Goal: Complete application form: Complete application form

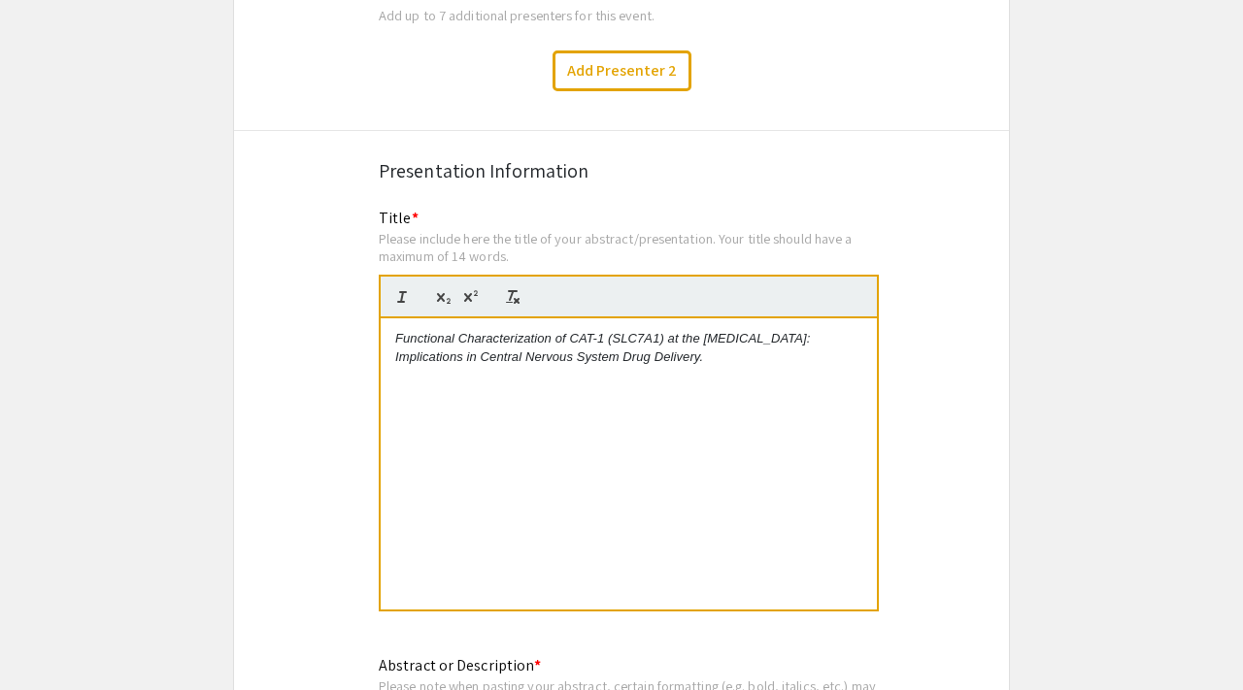
click at [667, 331] on em "Functional Characterization of CAT-1 (SLC7A1) at the [MEDICAL_DATA]: Implicatio…" at bounding box center [604, 347] width 419 height 32
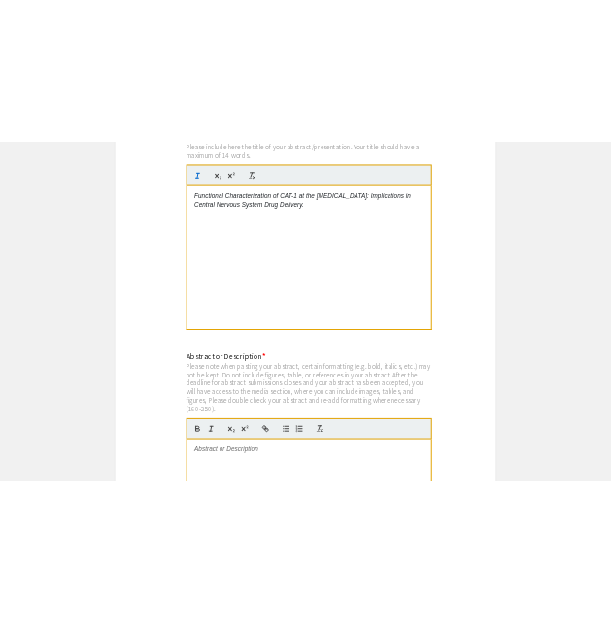
scroll to position [3845, 0]
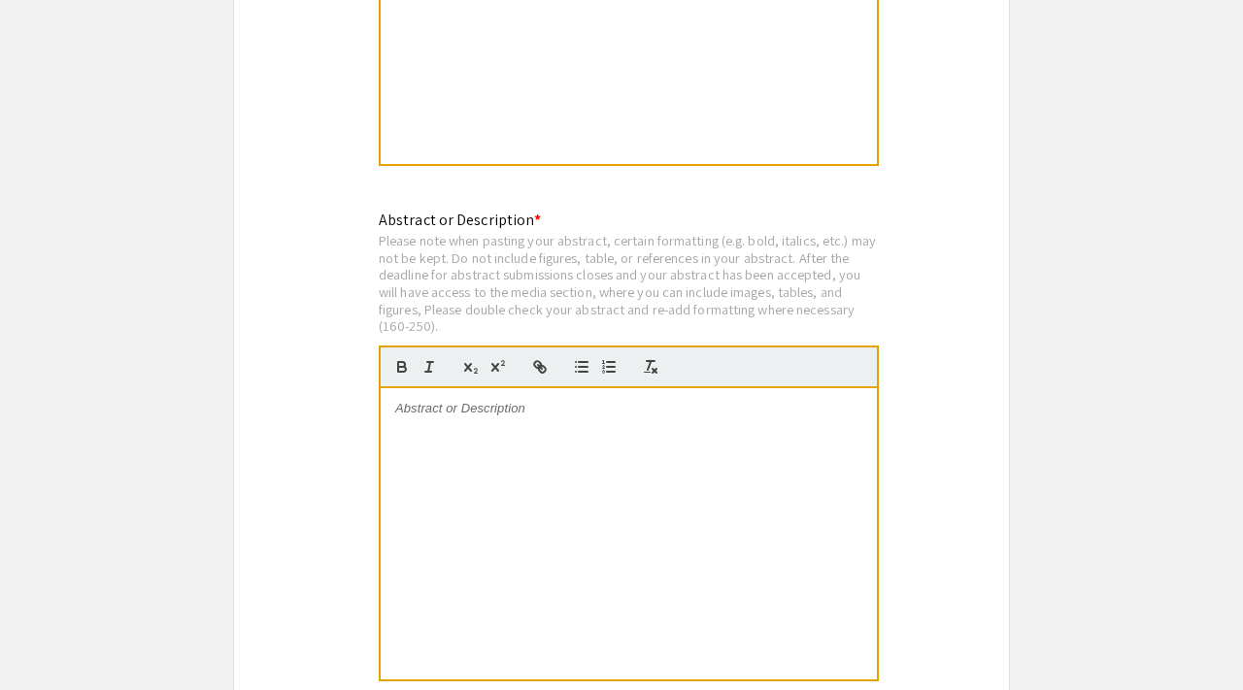
click at [646, 433] on div at bounding box center [629, 533] width 496 height 291
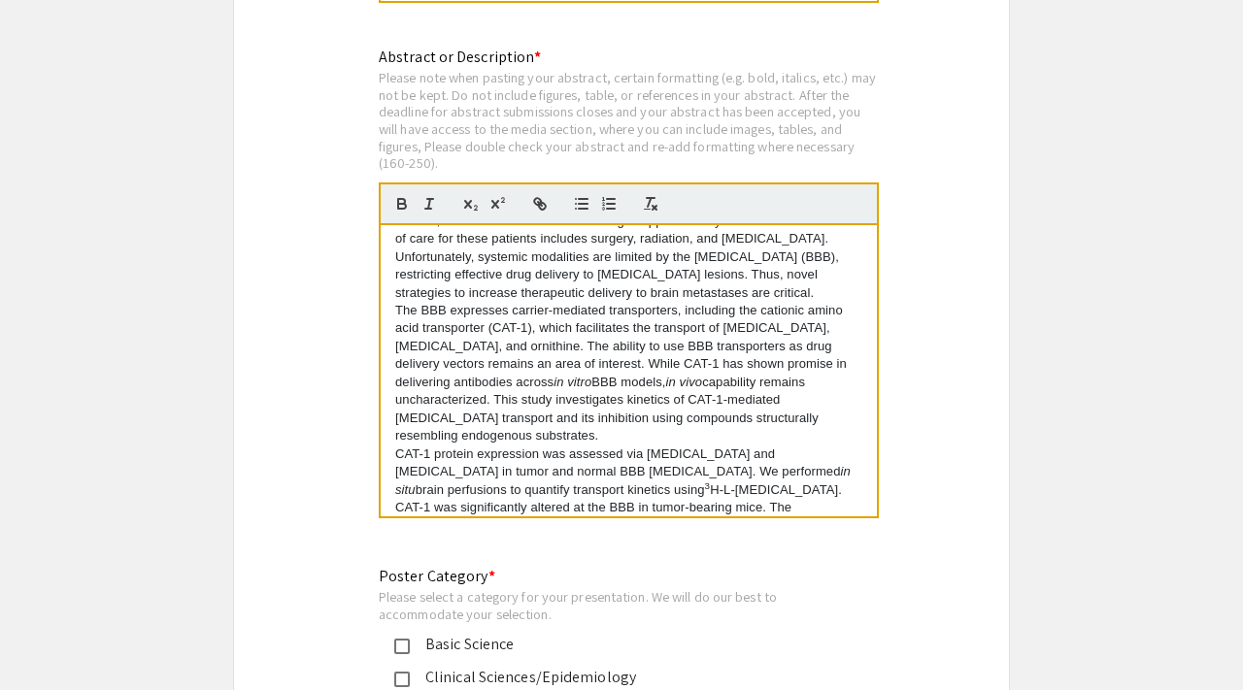
scroll to position [38, 0]
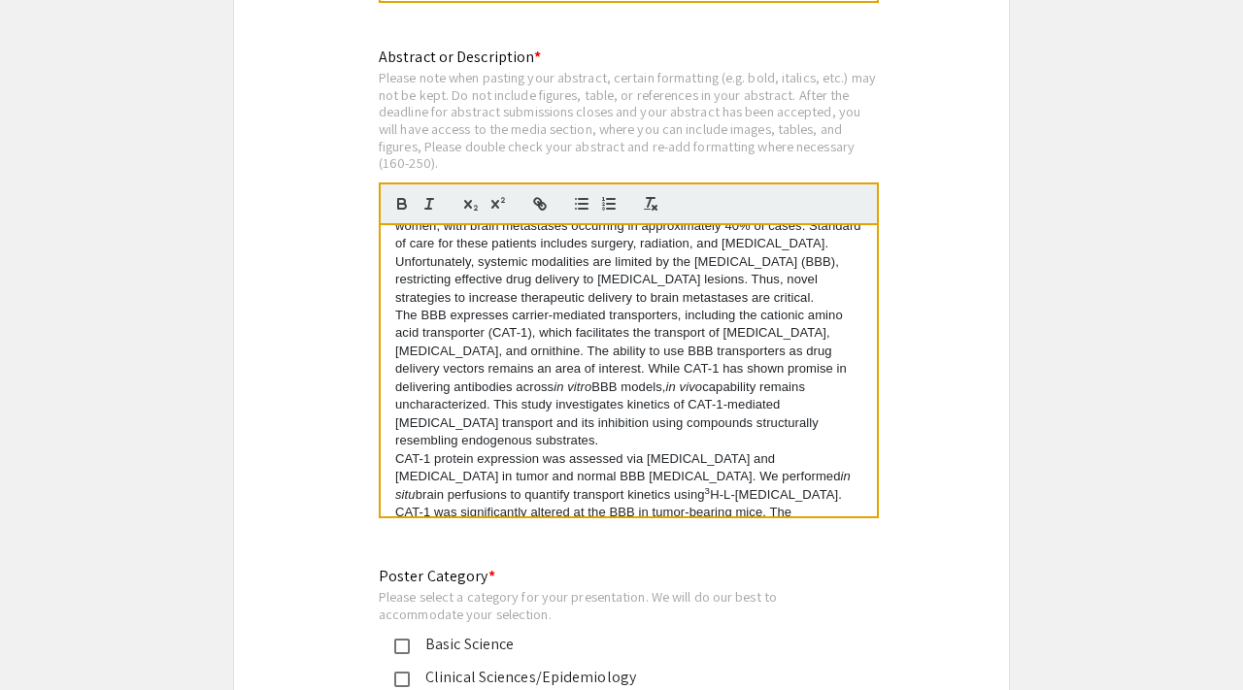
click at [686, 287] on p "Breast cancer is the leading cause of cancer-related death among women, with br…" at bounding box center [628, 253] width 467 height 108
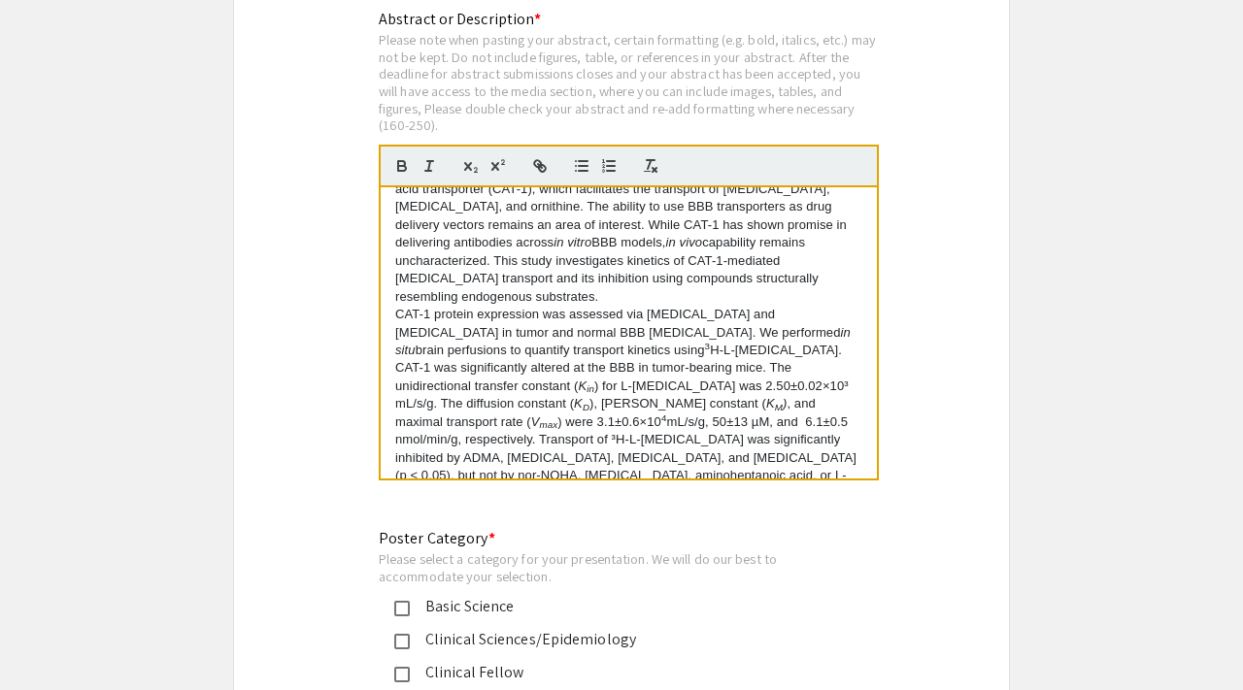
scroll to position [4053, 0]
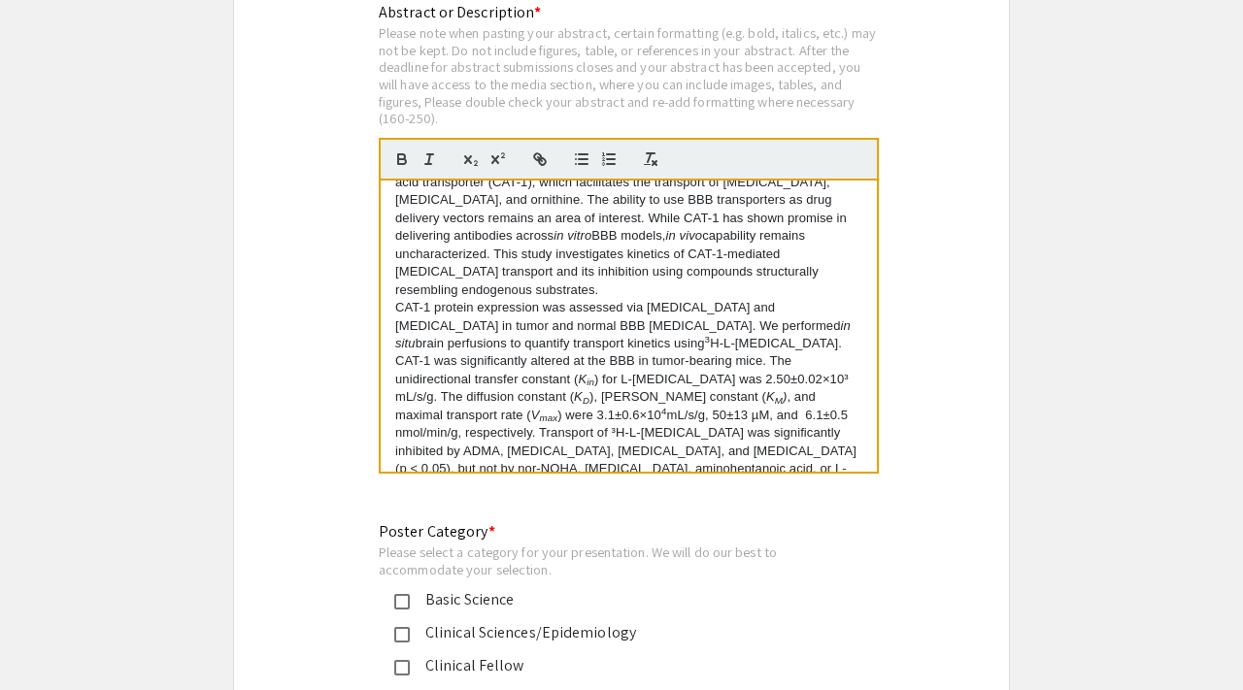
click at [414, 366] on p "CAT-1 protein expression was assessed via immunofluorescence and western blotti…" at bounding box center [628, 406] width 467 height 215
click at [403, 370] on p "CAT-1 protein expression was assessed via immunofluorescence and western blotti…" at bounding box center [628, 406] width 467 height 215
click at [512, 367] on p "CAT-1 protein expression was assessed via immunofluorescence and western blotti…" at bounding box center [628, 406] width 467 height 215
click at [526, 369] on p "CAT-1 protein expression was assessed via immunofluorescence and western blotti…" at bounding box center [628, 406] width 467 height 215
click at [617, 370] on p "CAT-1 protein expression was assessed via immunofluorescence and western blotti…" at bounding box center [628, 406] width 467 height 215
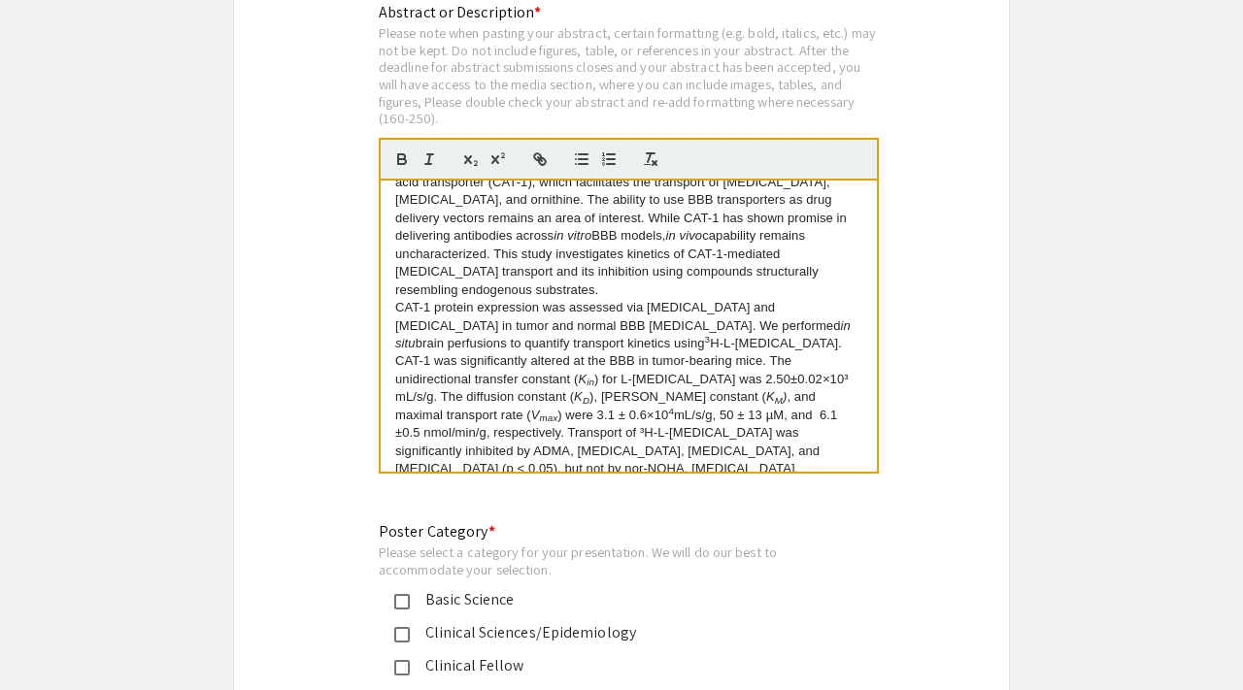
click at [629, 367] on p "CAT-1 protein expression was assessed via immunofluorescence and western blotti…" at bounding box center [628, 406] width 467 height 215
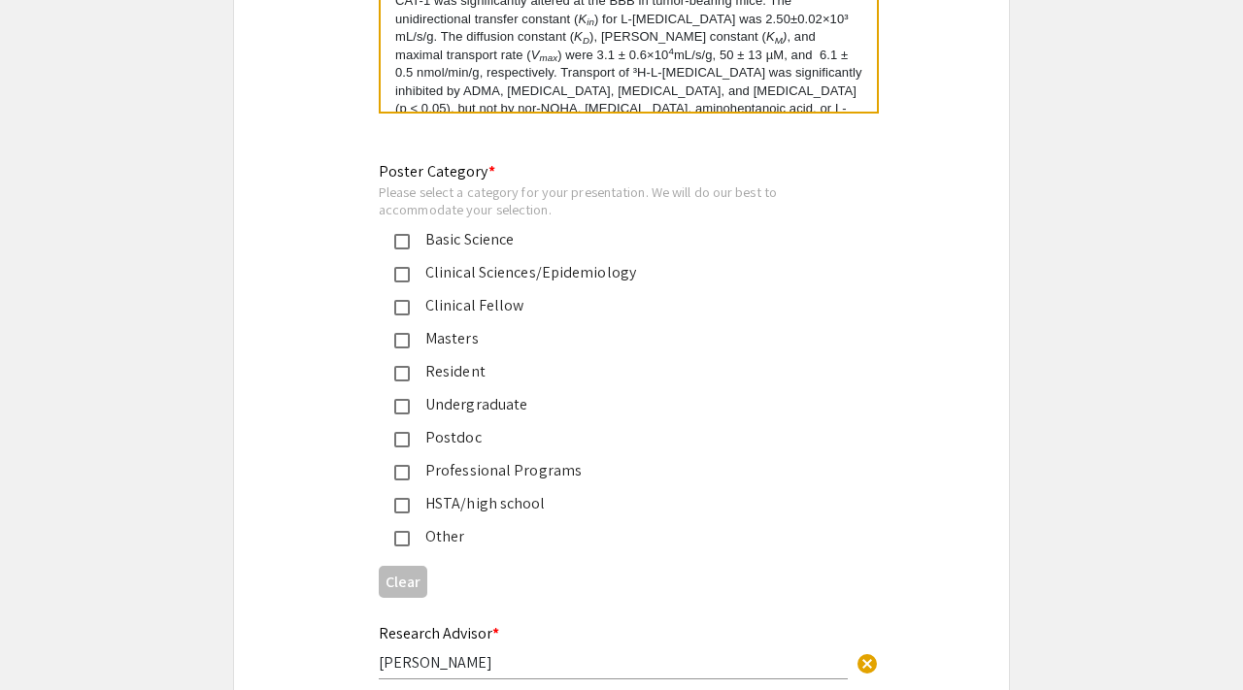
scroll to position [4418, 0]
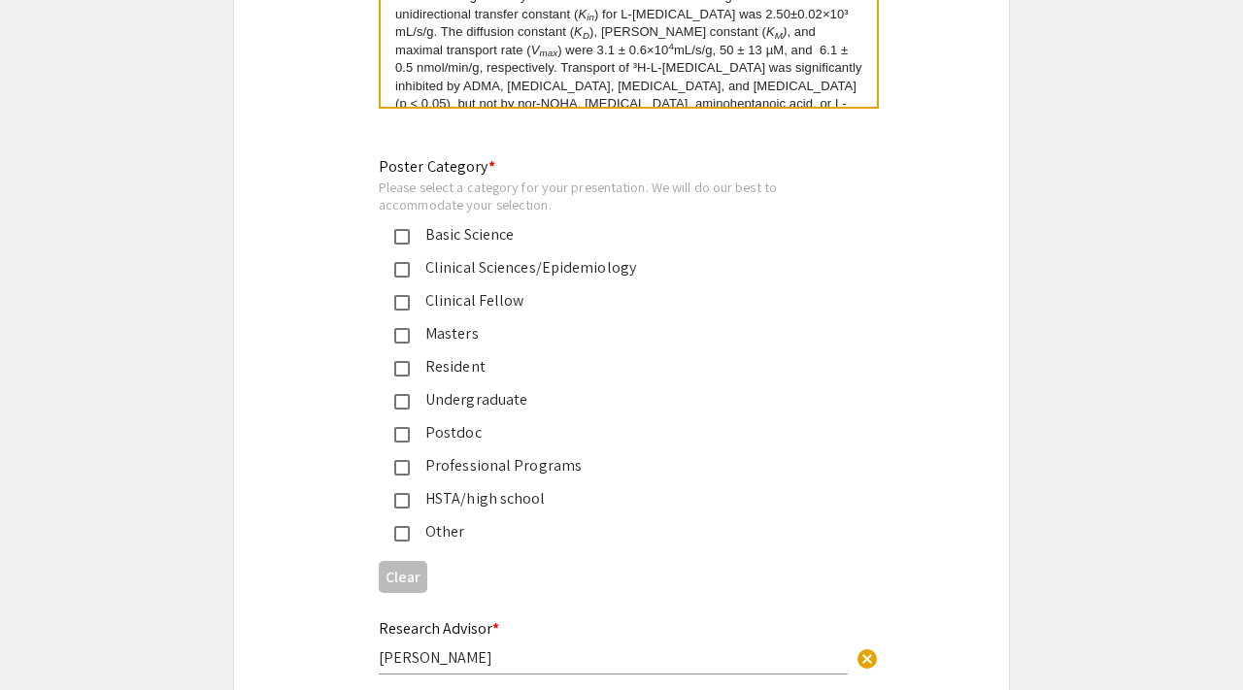
click at [399, 236] on mat-selection-list "Basic Science Clinical Sciences/Epidemiology Clinical Fellow Masters Resident U…" at bounding box center [606, 383] width 454 height 320
click at [398, 229] on mat-pseudo-checkbox at bounding box center [402, 237] width 16 height 16
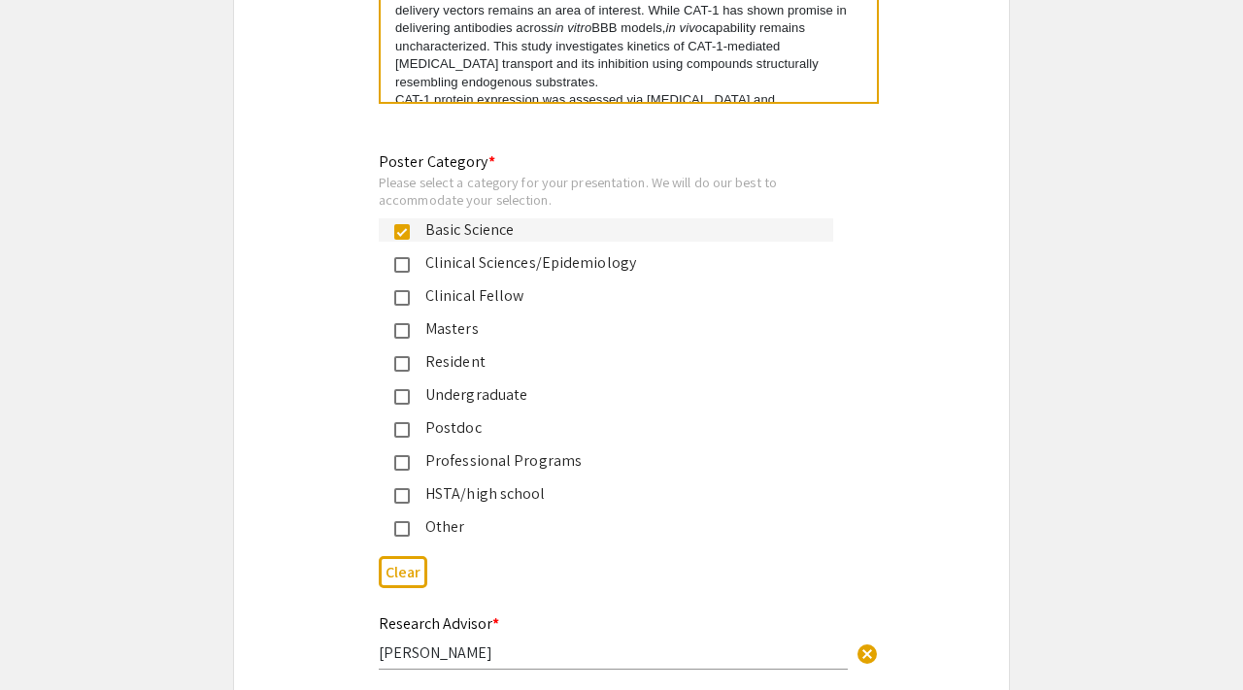
scroll to position [4863, 0]
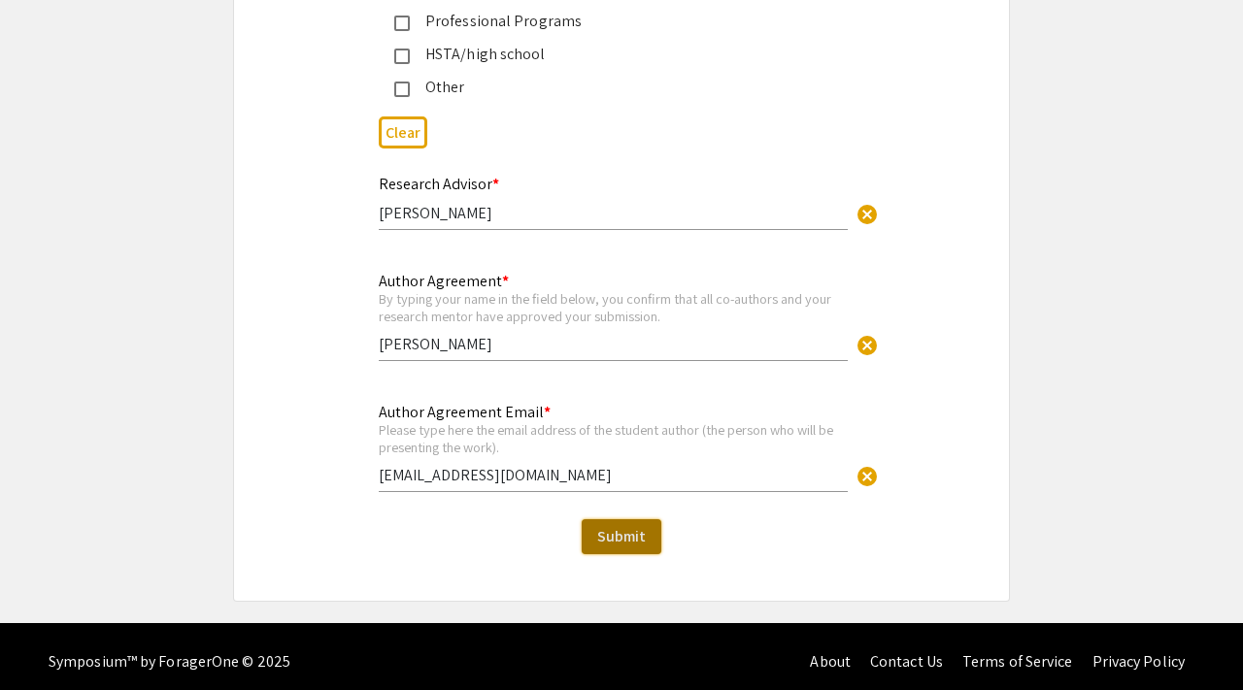
click at [600, 526] on span "Submit" at bounding box center [621, 536] width 49 height 20
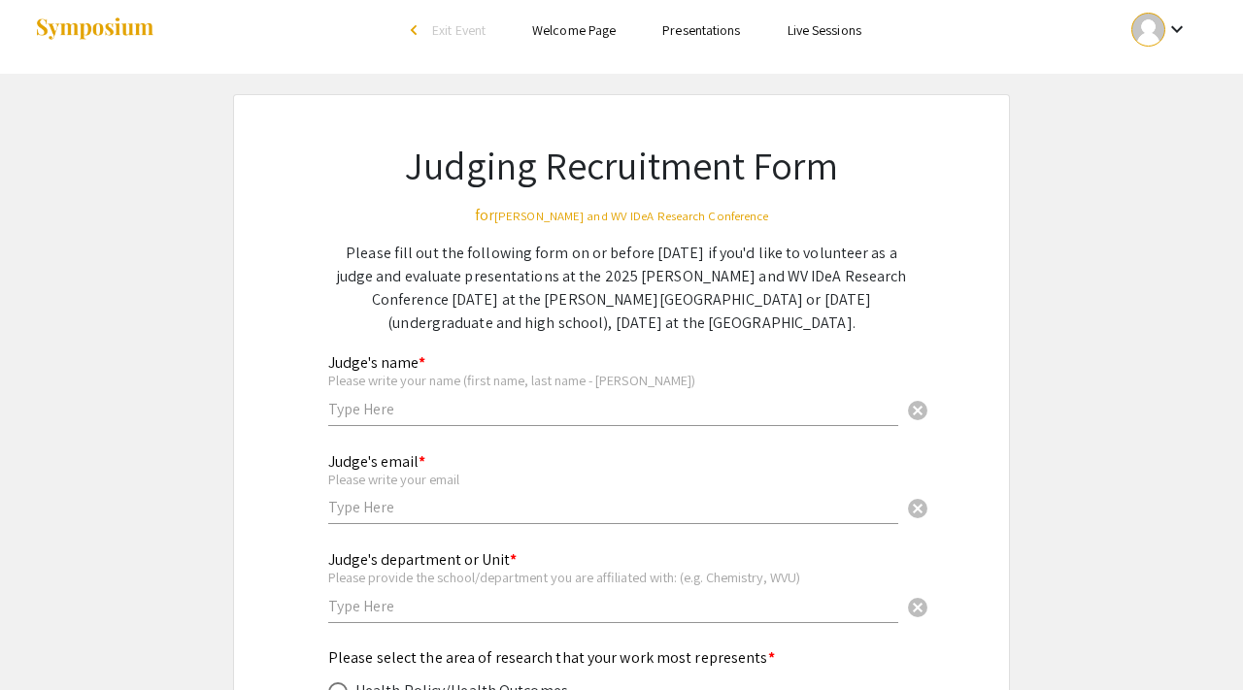
scroll to position [29, 0]
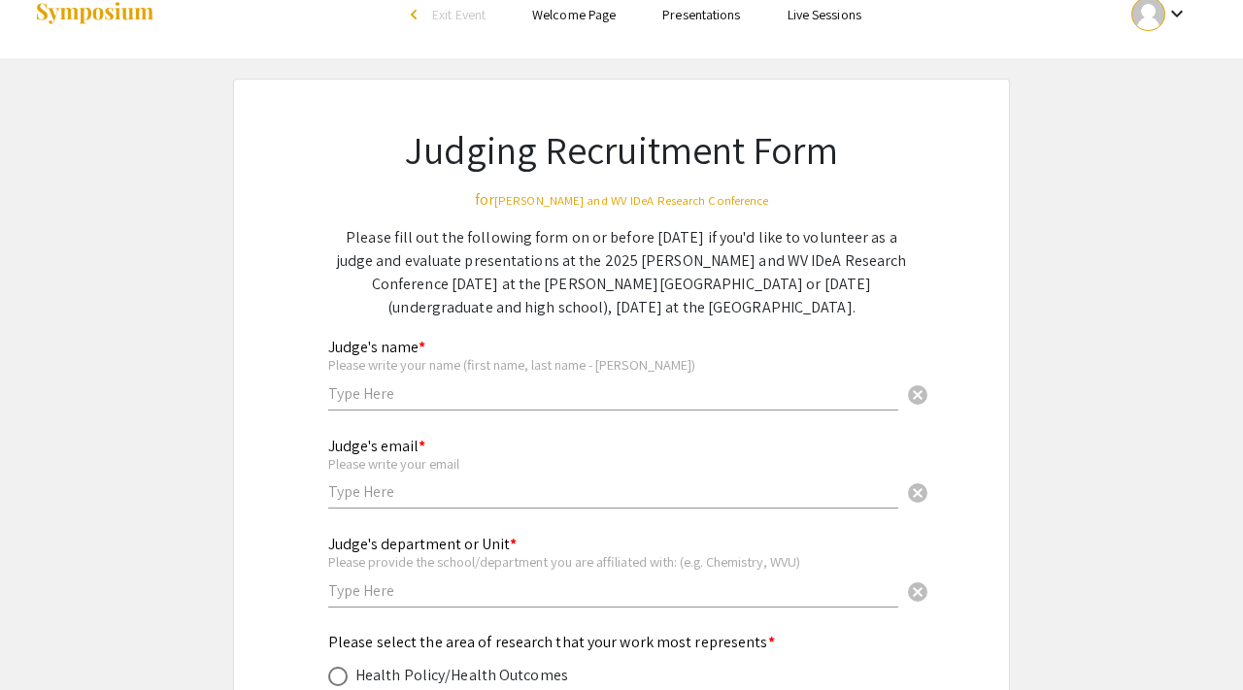
click at [497, 402] on input "text" at bounding box center [613, 394] width 570 height 20
type input "Olivia Carpenter"
click at [469, 500] on input "text" at bounding box center [613, 492] width 570 height 20
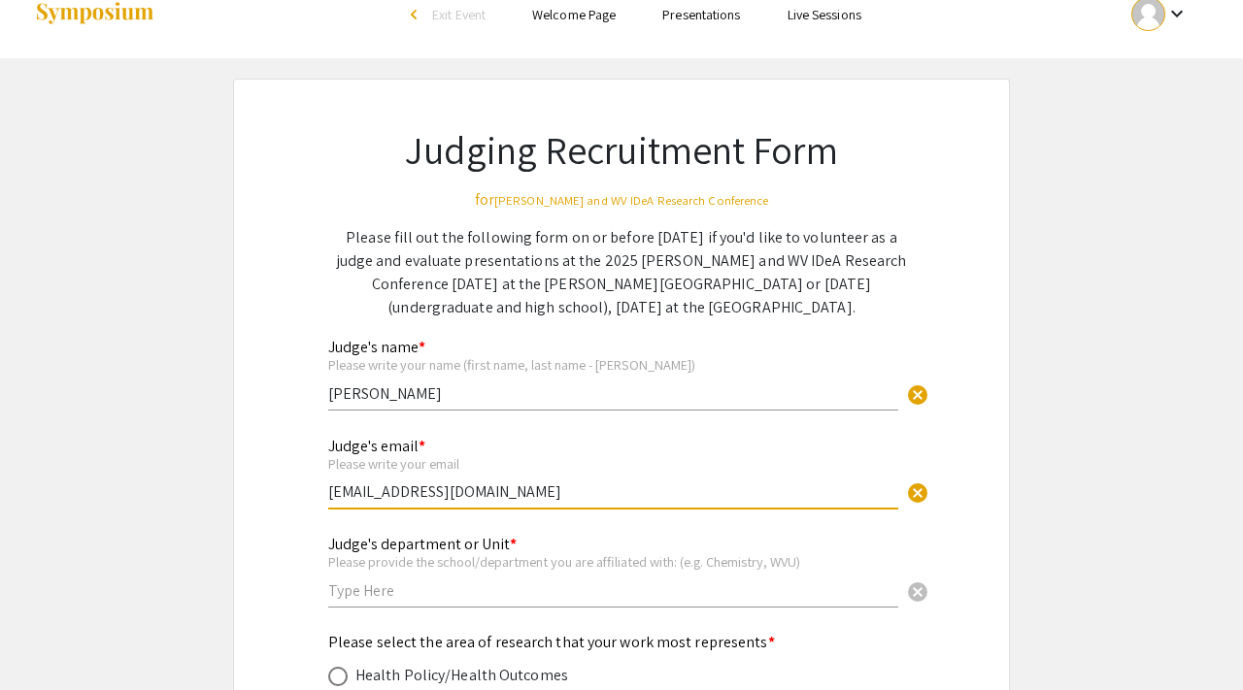
scroll to position [160, 0]
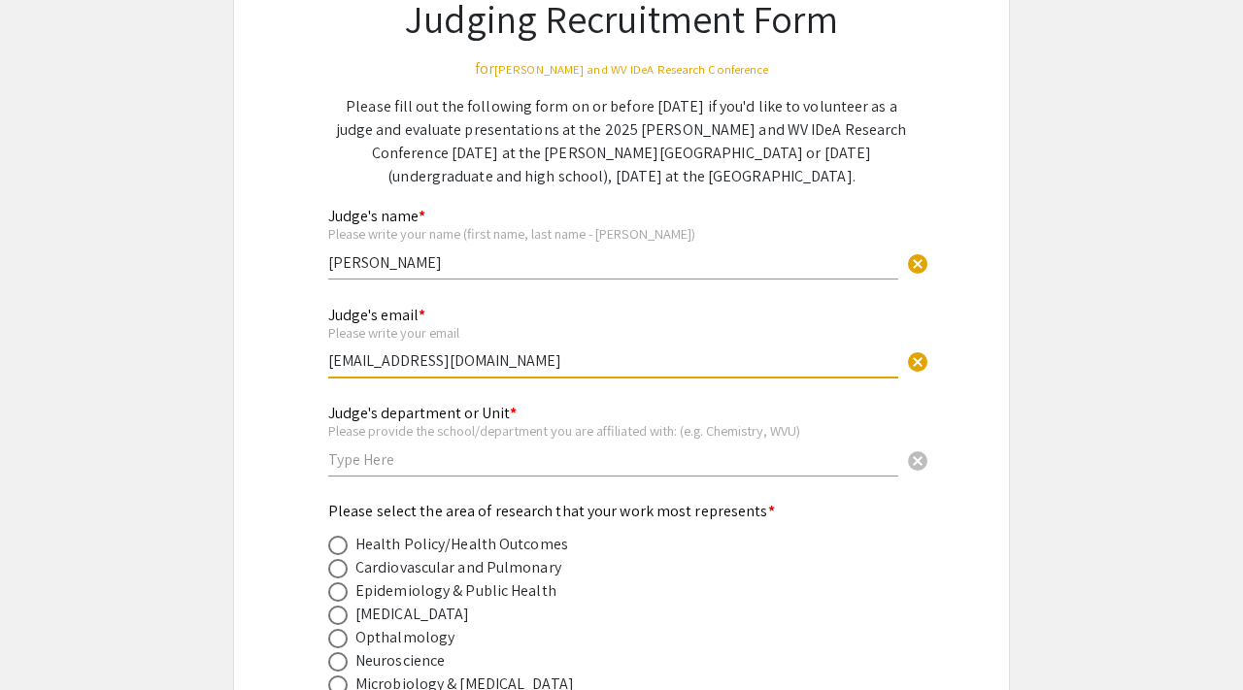
type input "opc0003@mix.wvu.edu"
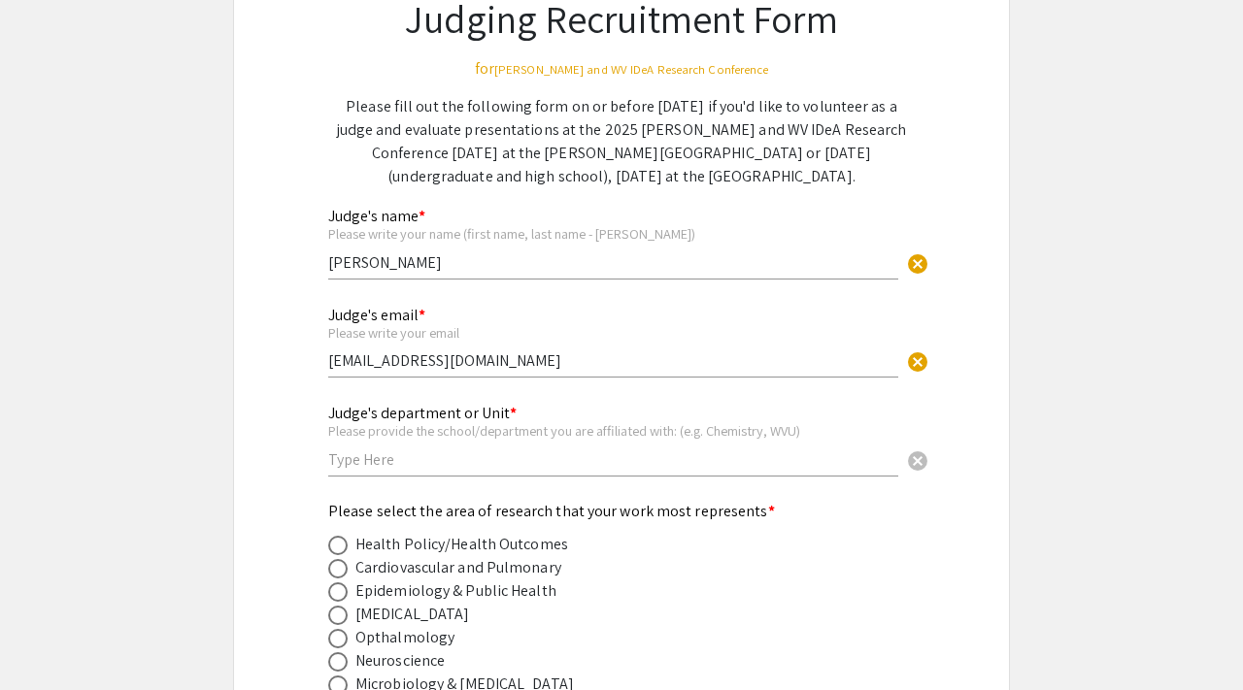
click at [416, 475] on div "Judge's department or Unit * Please provide the school/department you are affil…" at bounding box center [613, 430] width 570 height 90
click at [416, 464] on input "text" at bounding box center [613, 460] width 570 height 20
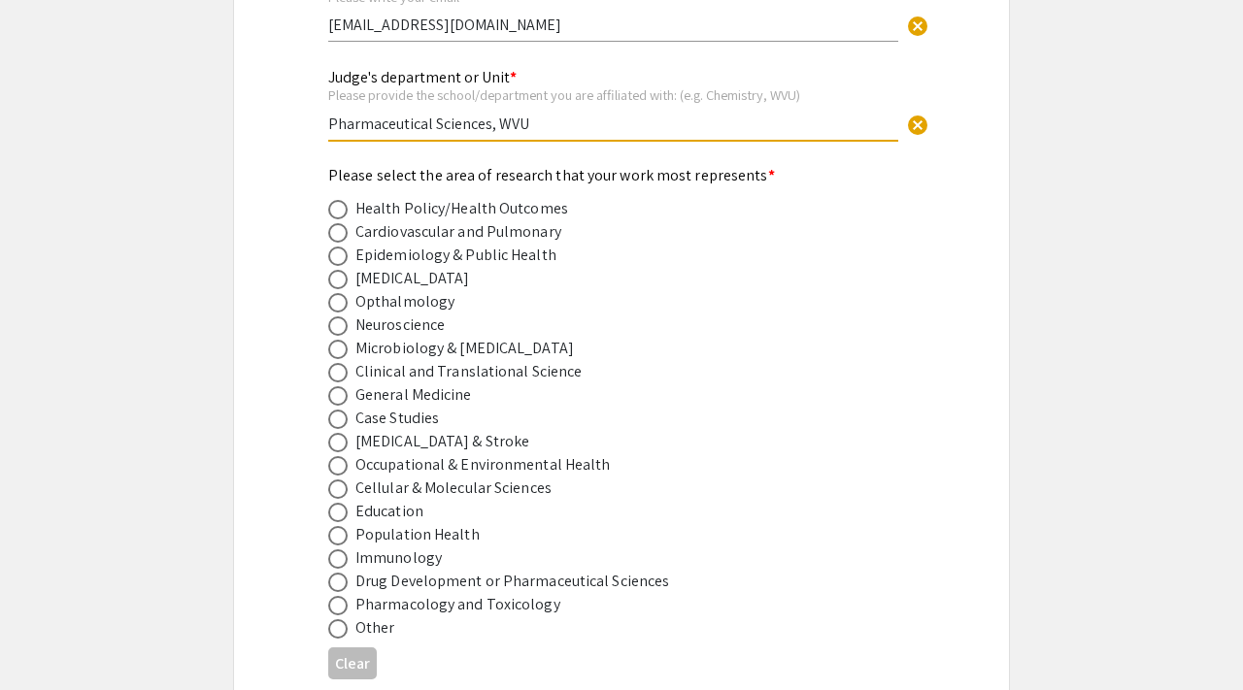
scroll to position [514, 0]
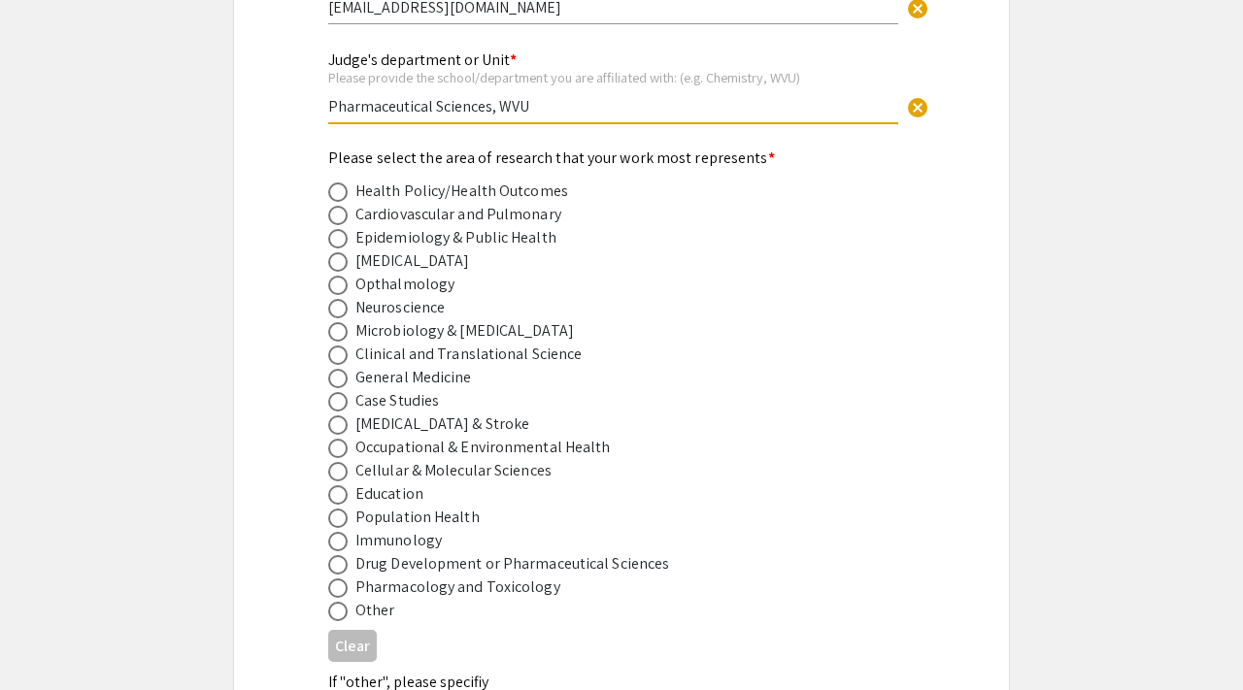
type input "Pharmaceutical Sciences, WVU"
click at [333, 572] on span at bounding box center [337, 564] width 19 height 19
click at [333, 572] on input "radio" at bounding box center [337, 564] width 19 height 19
radio input "true"
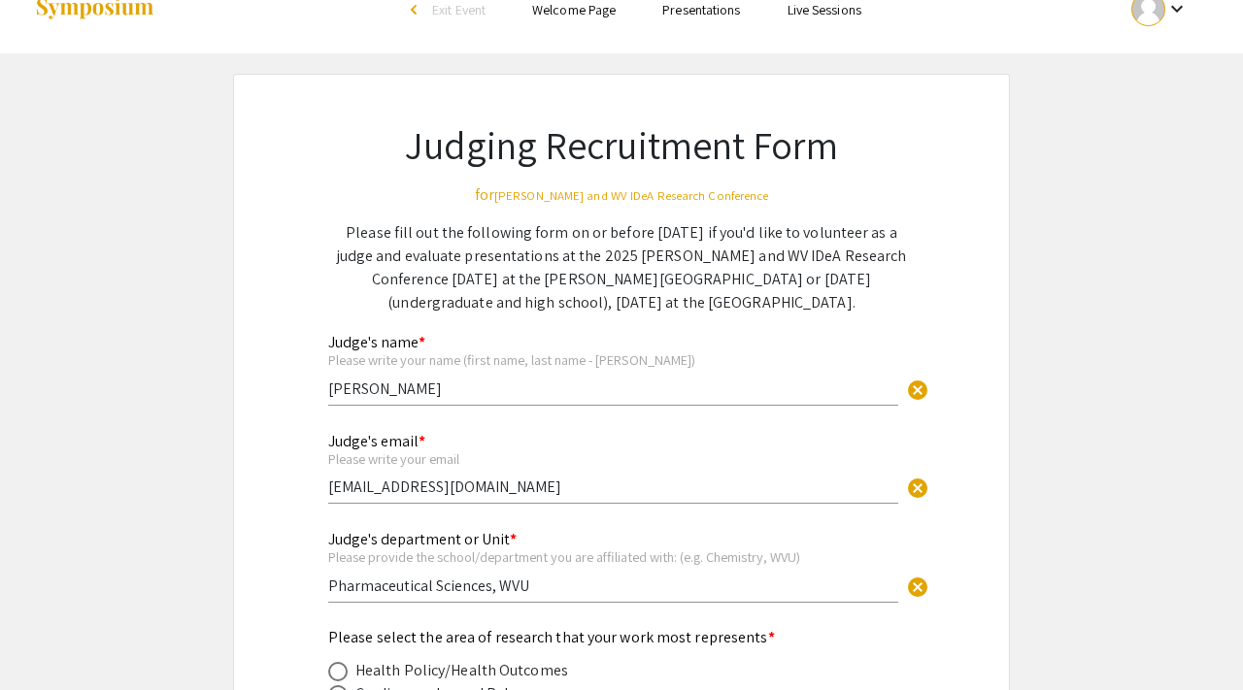
scroll to position [0, 0]
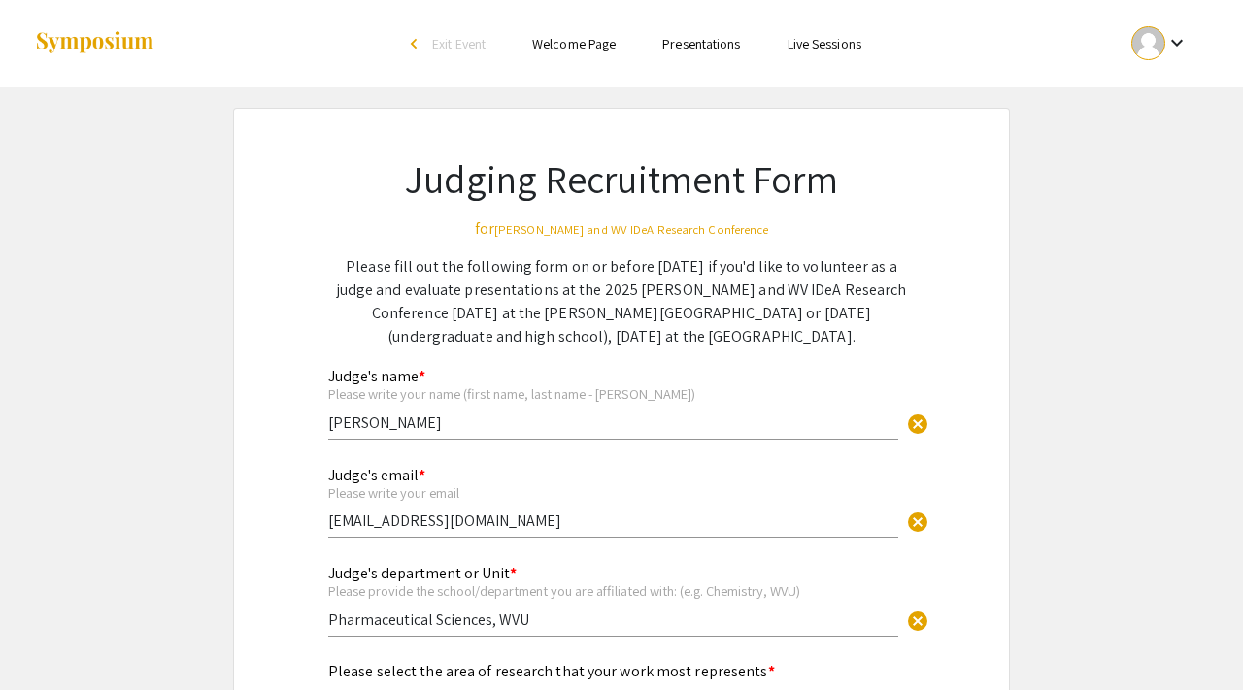
click at [352, 318] on p "Please fill out the following form on or before October 3 if you'd like to volu…" at bounding box center [621, 301] width 586 height 93
drag, startPoint x: 345, startPoint y: 318, endPoint x: 457, endPoint y: 319, distance: 112.6
click at [457, 319] on p "Please fill out the following form on or before October 3 if you'd like to volu…" at bounding box center [621, 301] width 586 height 93
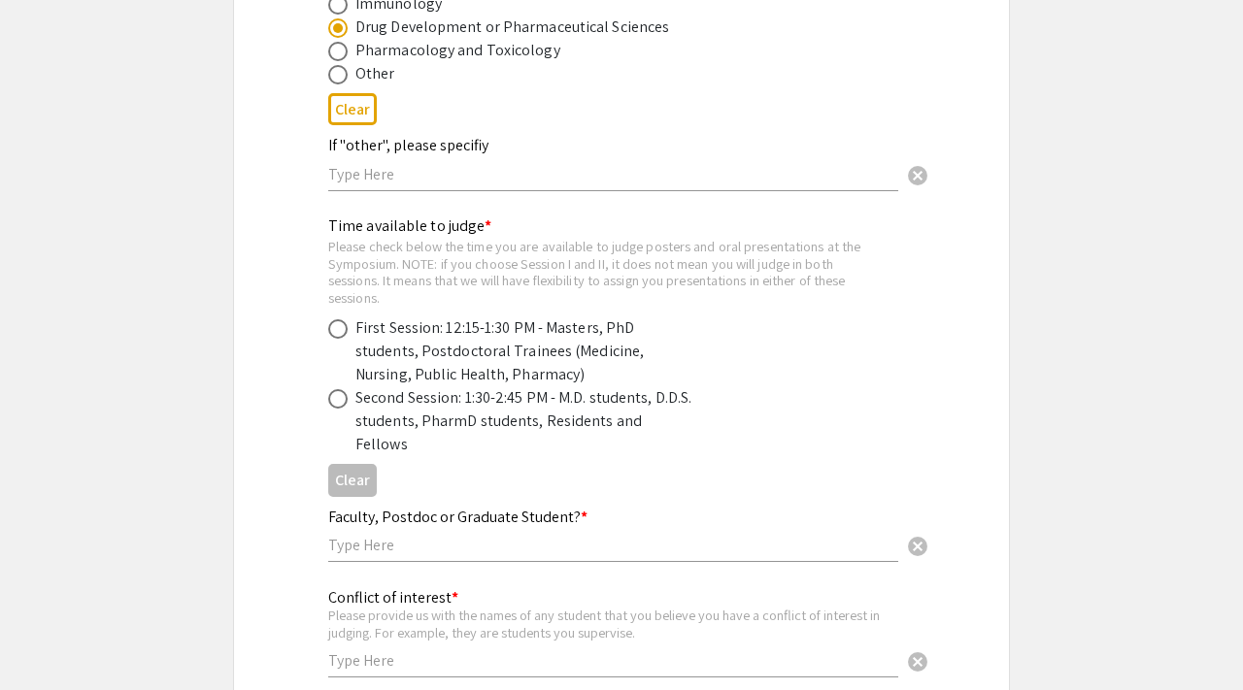
scroll to position [1052, 0]
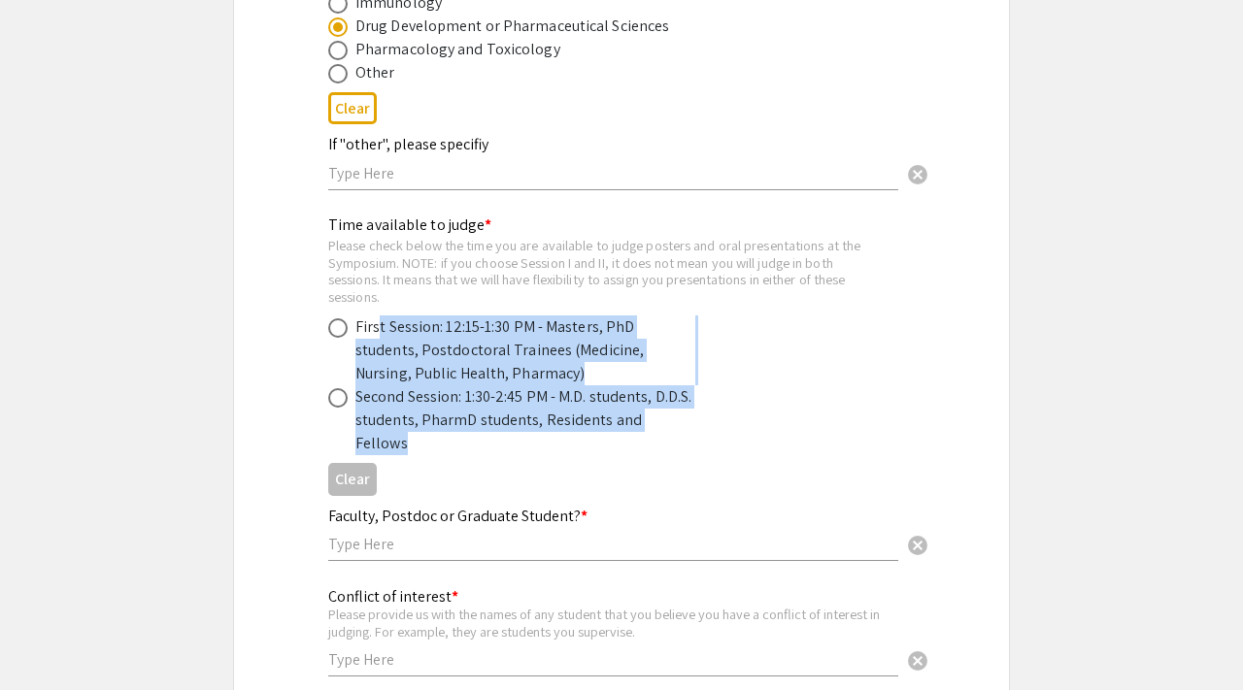
drag, startPoint x: 691, startPoint y: 422, endPoint x: 378, endPoint y: 320, distance: 329.8
click at [378, 320] on mat-radio-group "First Session: 12:15-1:30 PM - Masters, PhD students, Postdoctoral Trainees (Me…" at bounding box center [605, 386] width 555 height 140
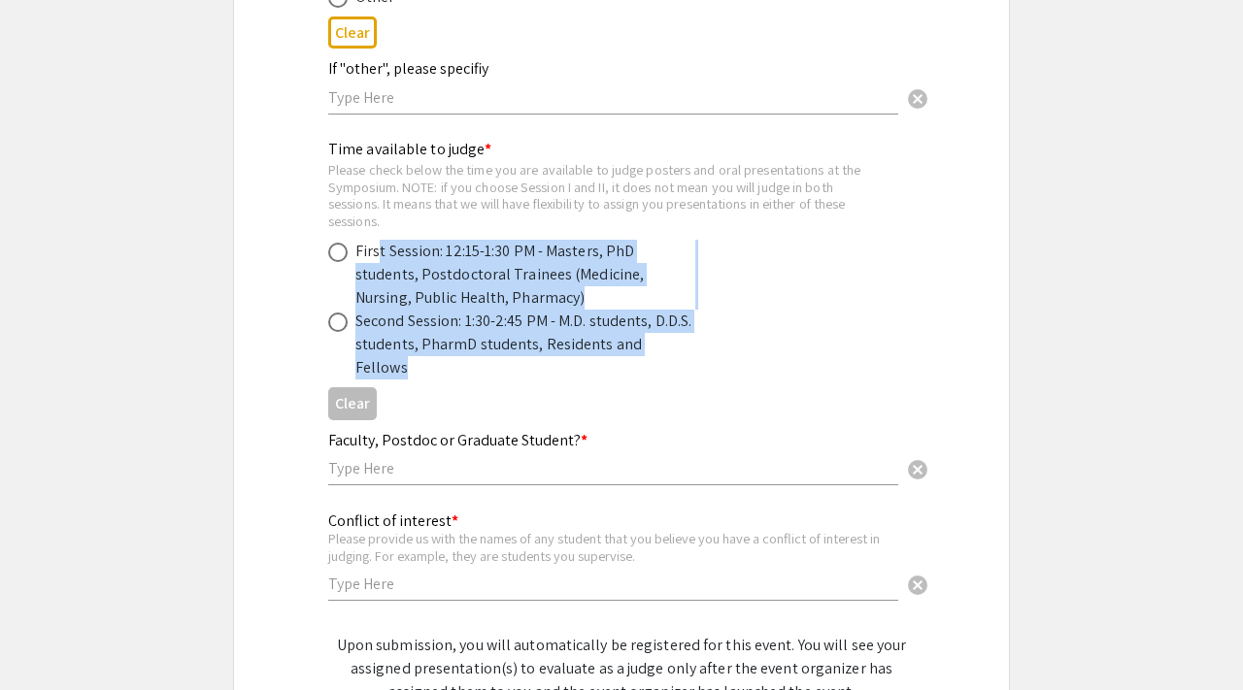
scroll to position [1139, 0]
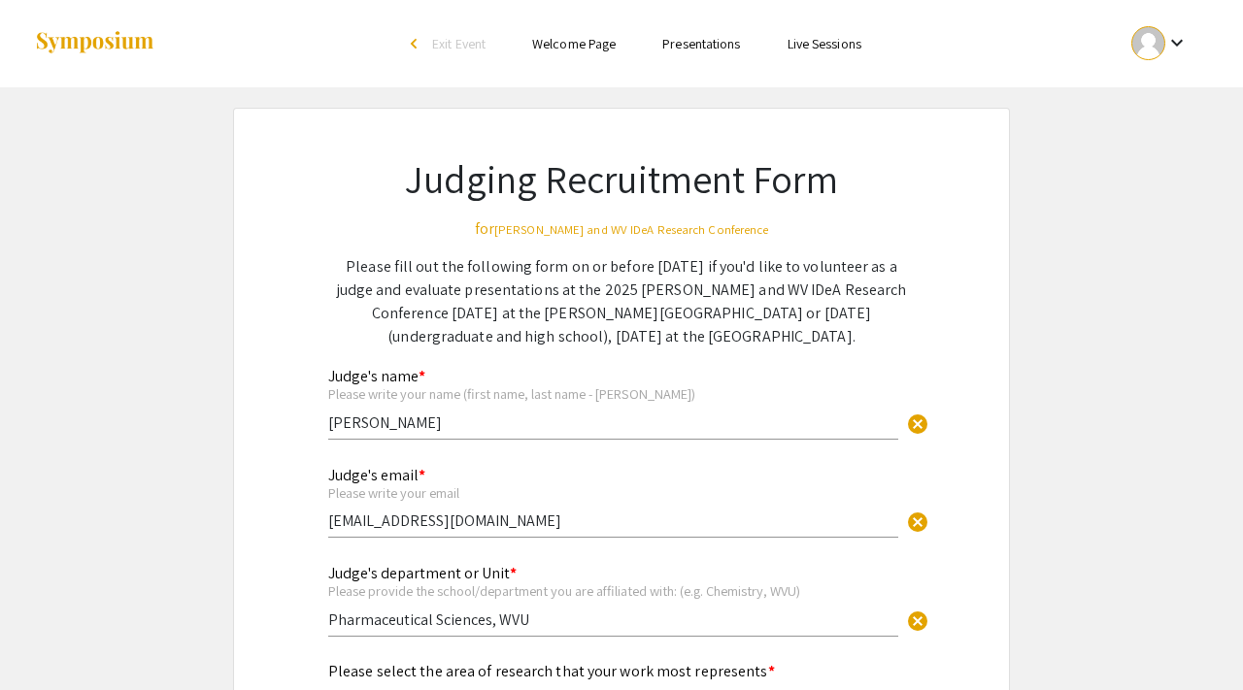
scroll to position [55, 0]
